Goal: Task Accomplishment & Management: Manage account settings

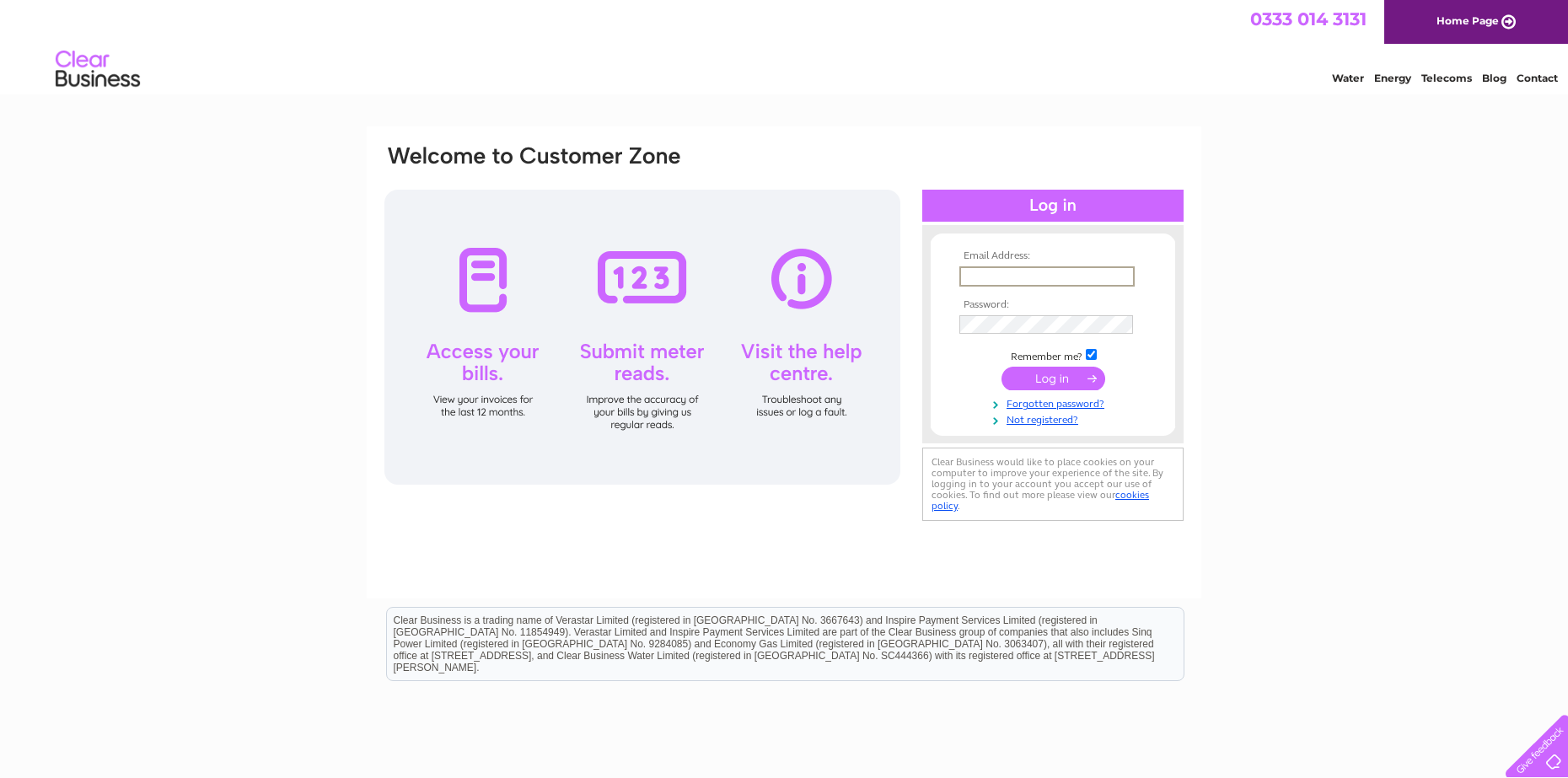
click at [976, 274] on input "text" at bounding box center [1047, 277] width 176 height 20
type input "dominicjbaxter@hotmail.com"
click at [1001, 367] on input "submit" at bounding box center [1053, 379] width 104 height 24
click at [1055, 381] on input "submit" at bounding box center [1053, 379] width 104 height 24
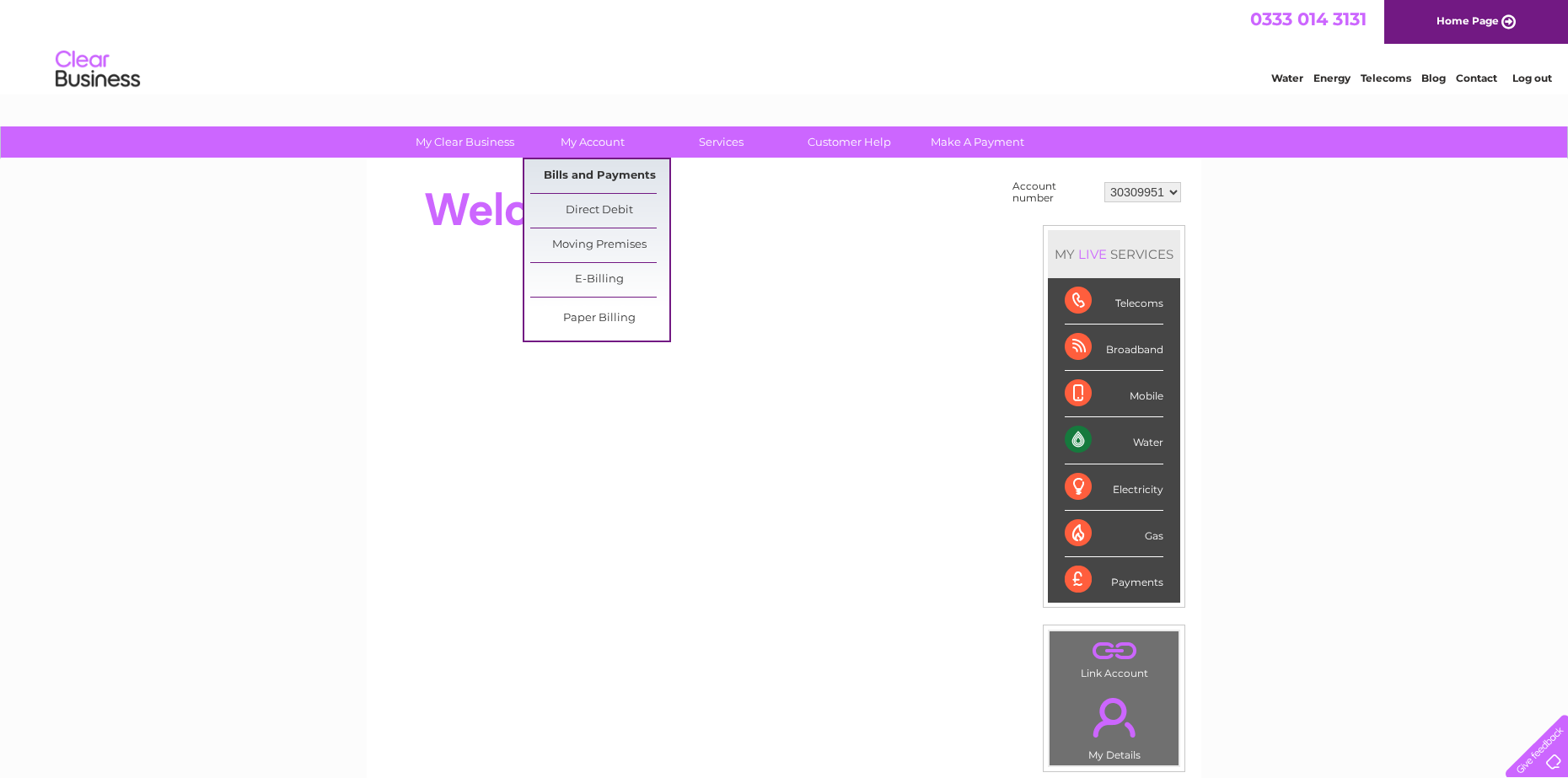
click at [594, 180] on link "Bills and Payments" at bounding box center [599, 177] width 139 height 34
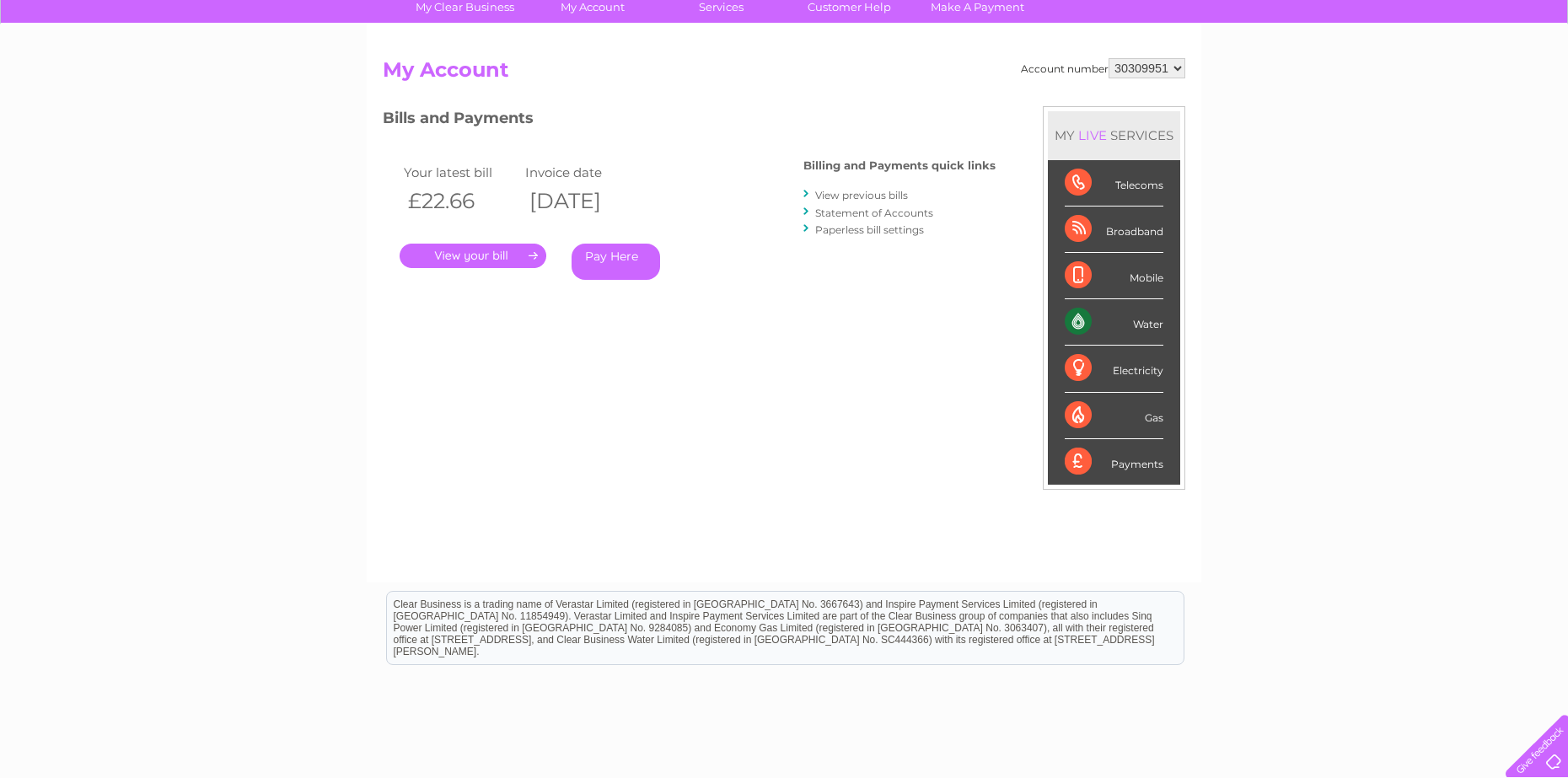
scroll to position [139, 0]
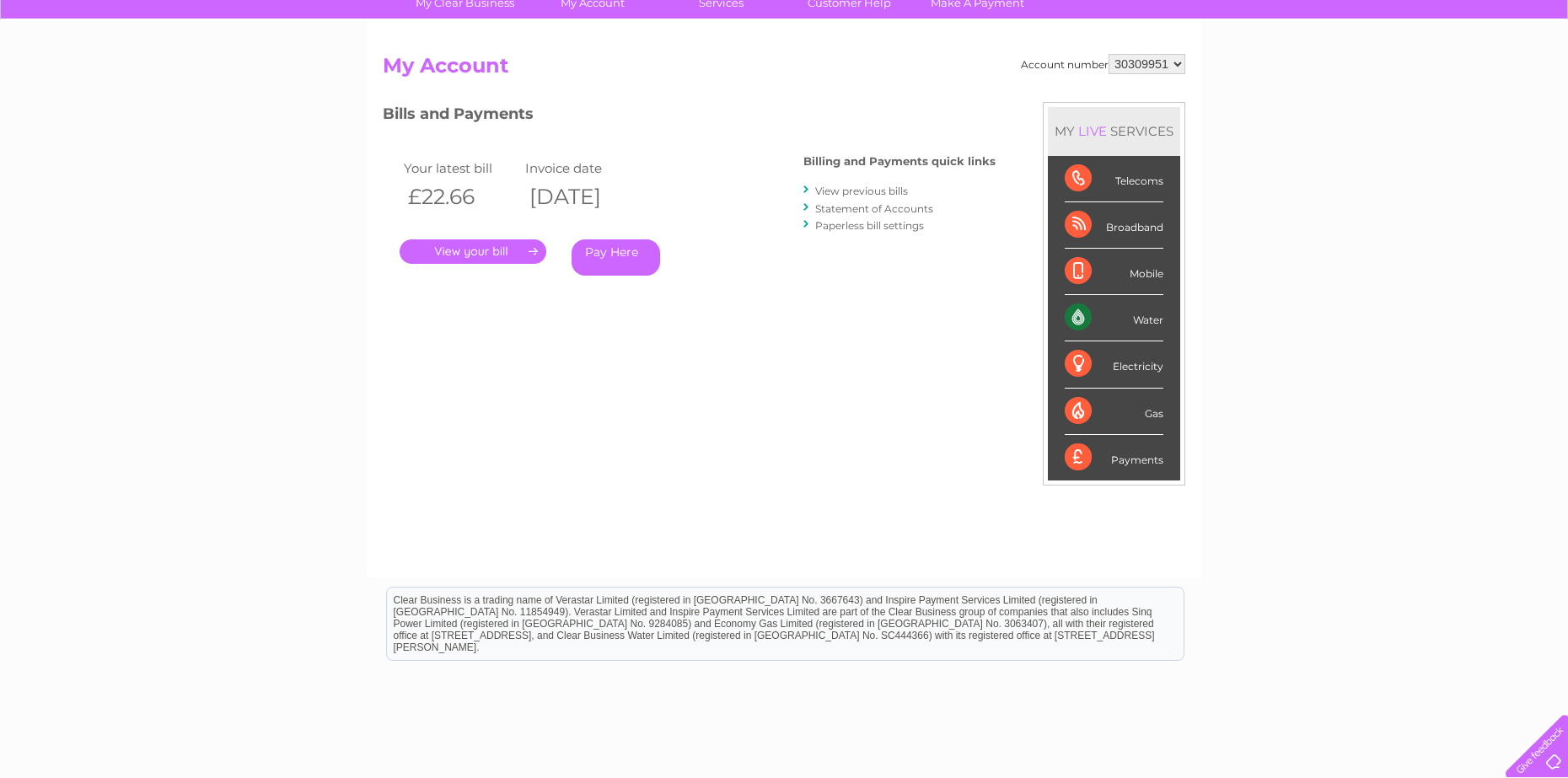
click at [525, 250] on link "." at bounding box center [472, 252] width 147 height 24
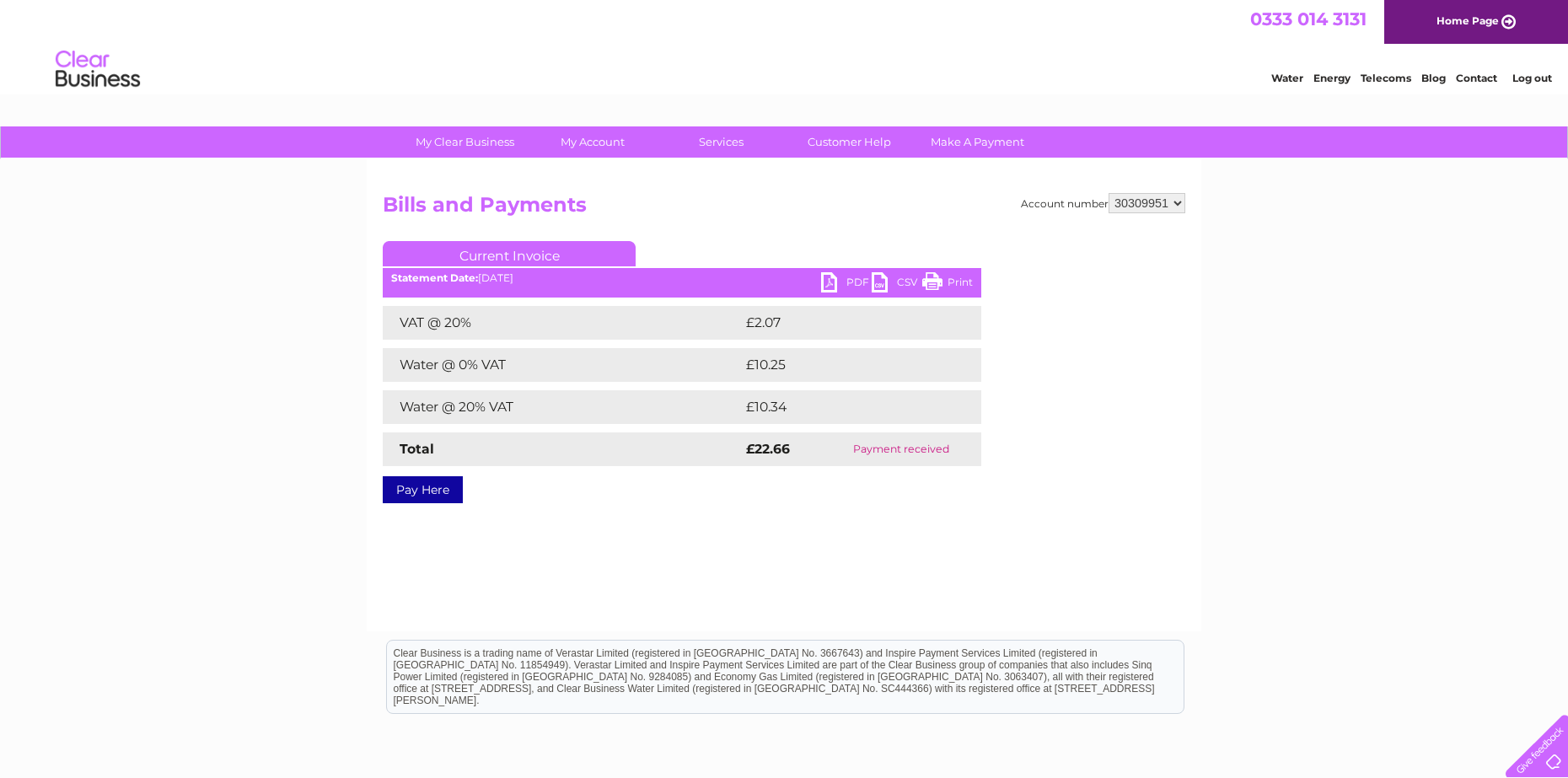
click at [828, 281] on link "PDF" at bounding box center [846, 285] width 51 height 24
